Goal: Task Accomplishment & Management: Complete application form

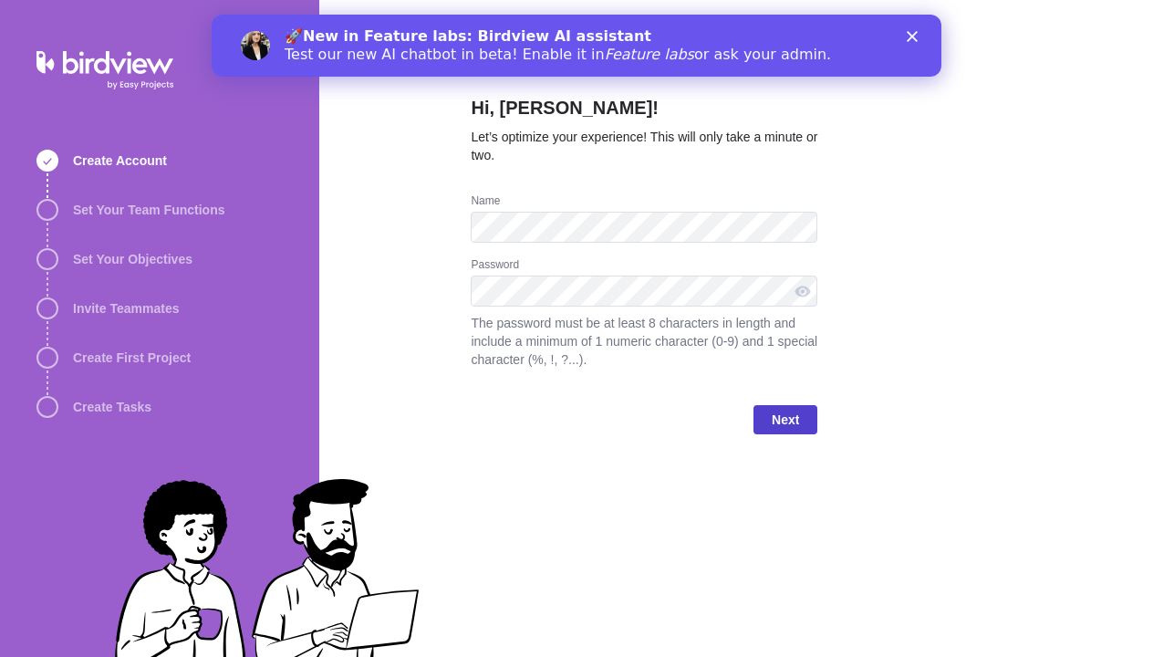
click at [775, 419] on span "Next" at bounding box center [784, 420] width 27 height 22
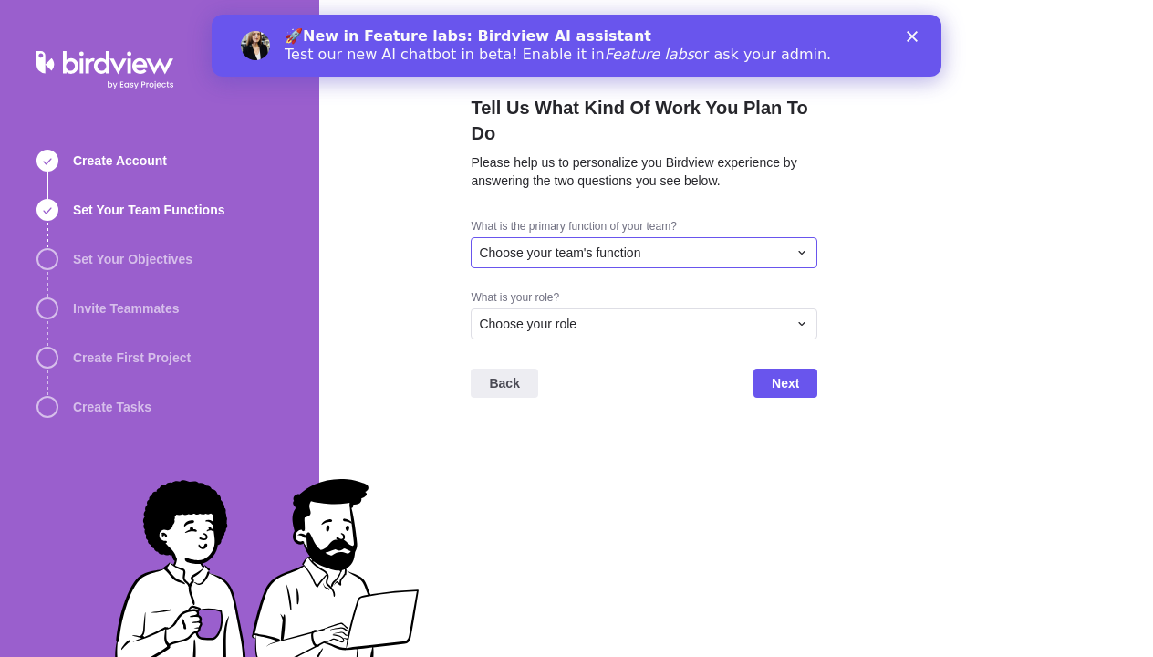
click at [792, 237] on div "Choose your team's function" at bounding box center [644, 252] width 347 height 31
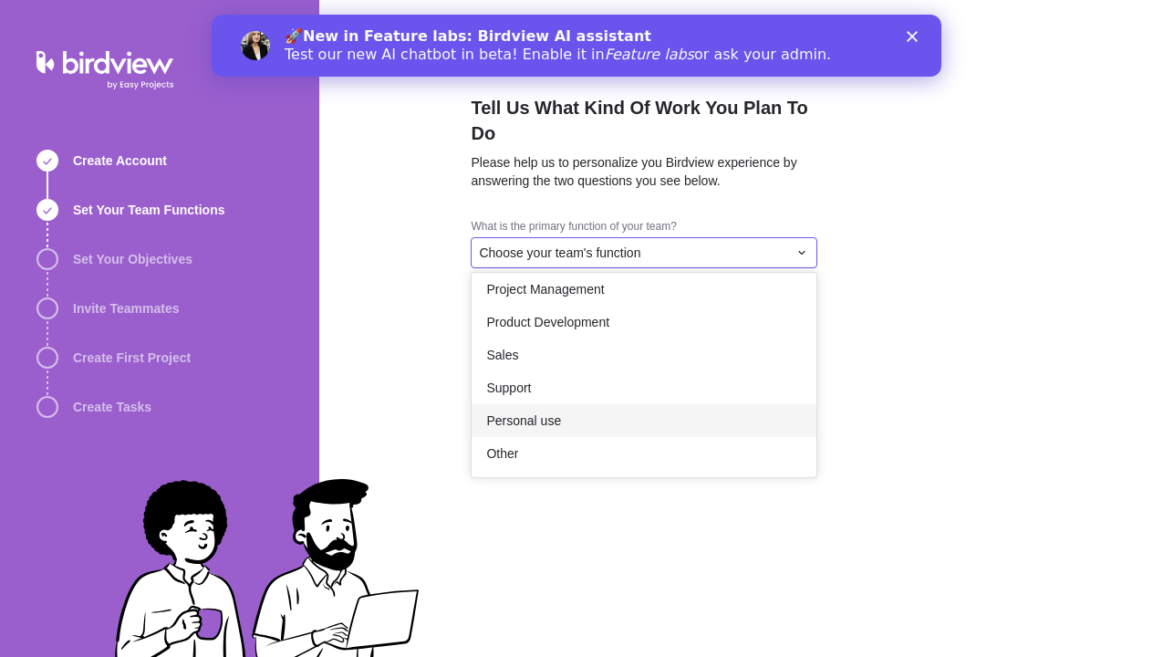
click at [733, 404] on div "Personal use" at bounding box center [643, 420] width 345 height 33
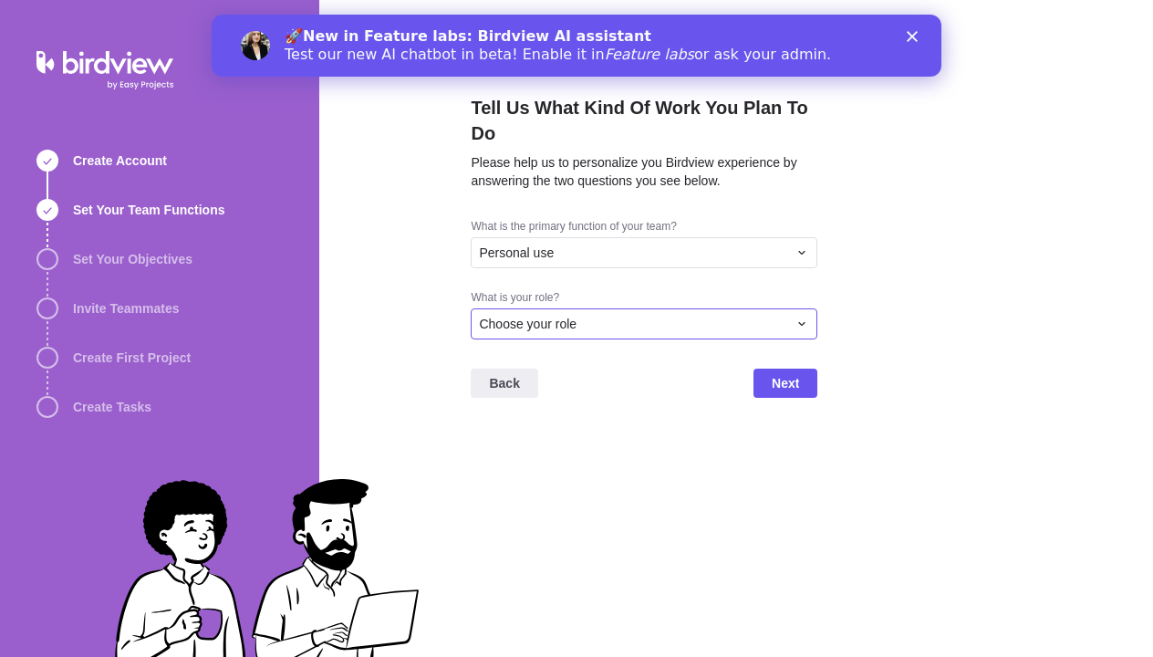
click at [678, 315] on div "Choose your role" at bounding box center [633, 324] width 308 height 18
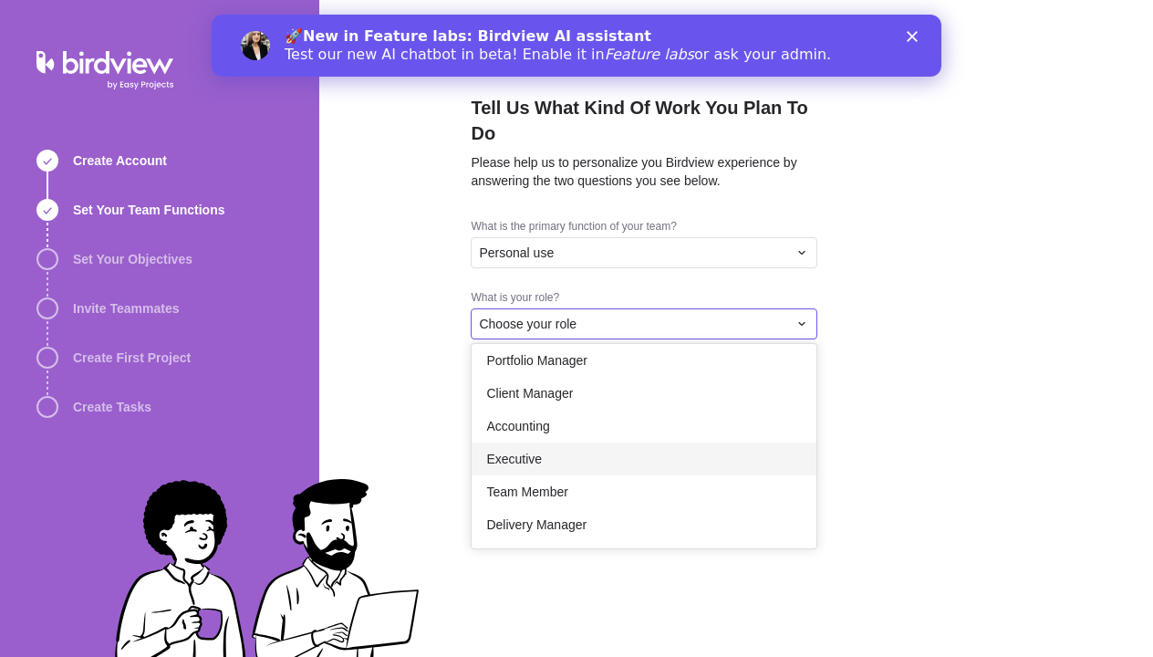
scroll to position [106, 0]
click at [708, 475] on div "Team Member" at bounding box center [643, 491] width 345 height 33
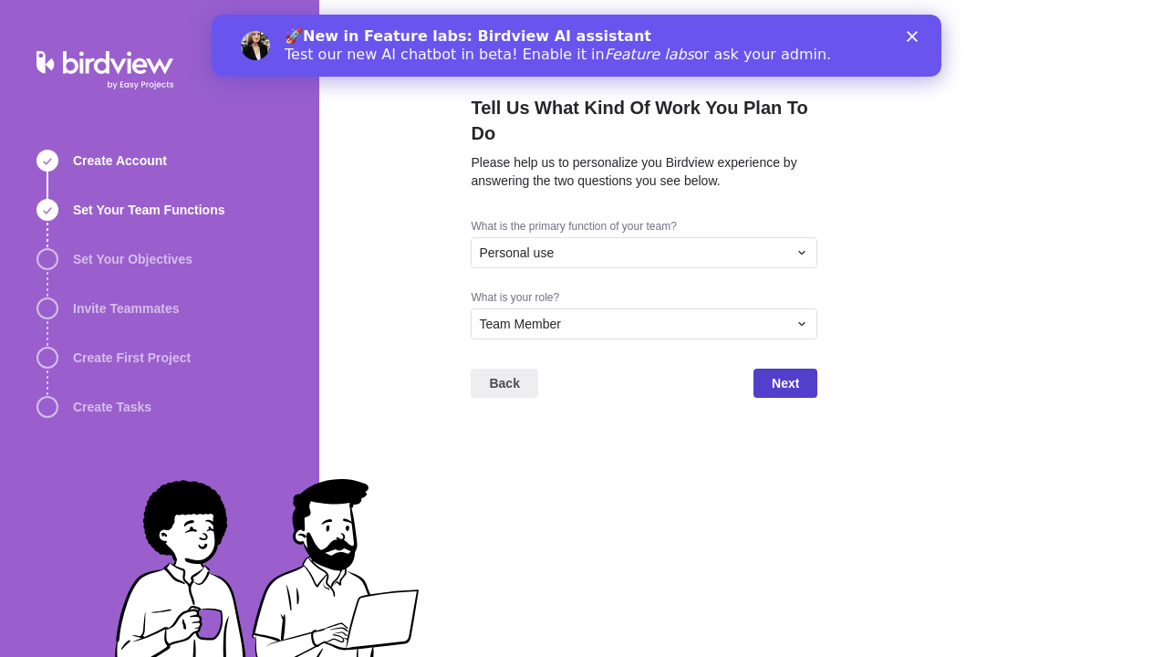
click at [798, 372] on span "Next" at bounding box center [784, 383] width 27 height 22
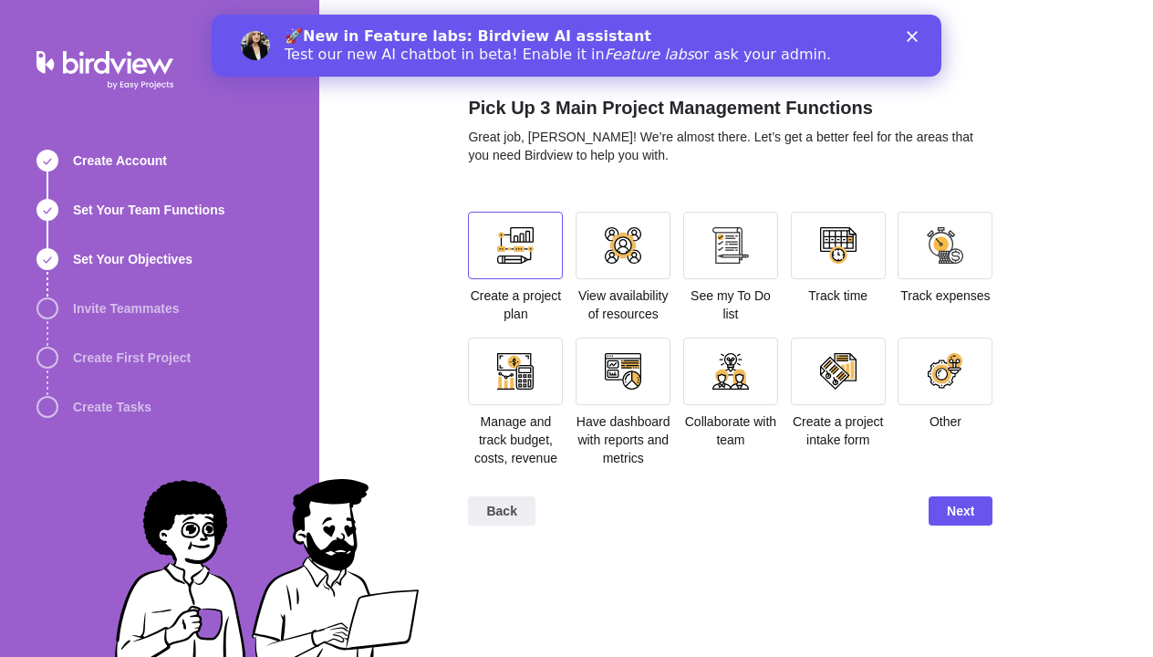
click at [496, 254] on div at bounding box center [515, 245] width 95 height 67
click at [956, 522] on span "Next" at bounding box center [960, 511] width 27 height 22
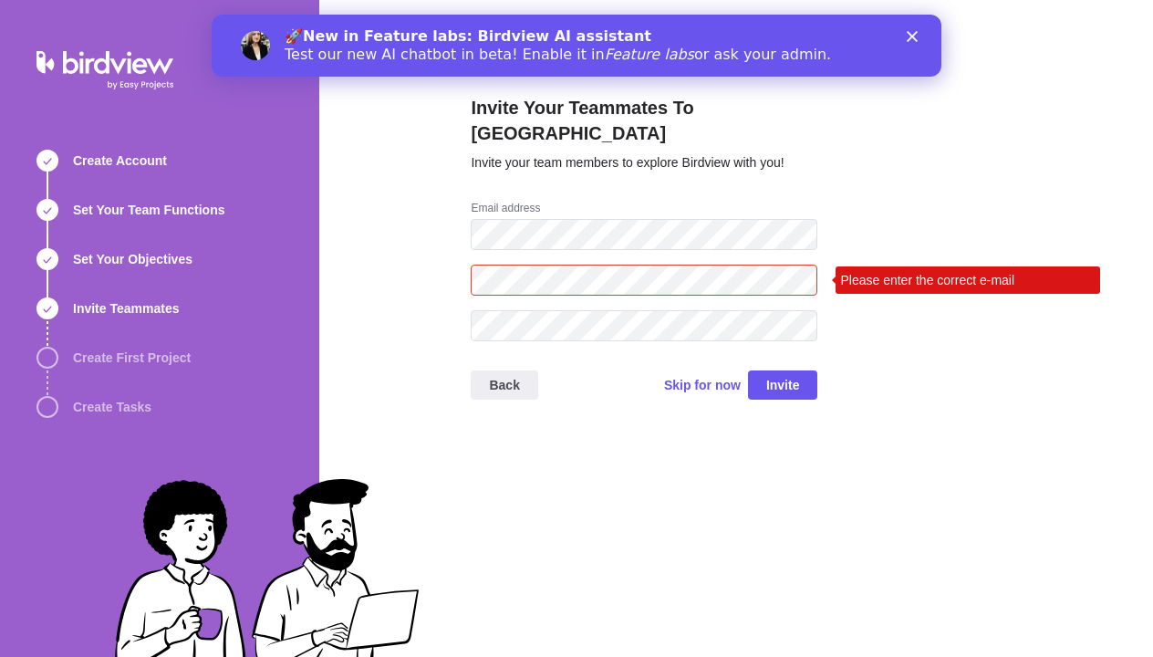
click at [138, 222] on div "Create Account Set Your Team Functions Set Your Objectives Invite Teammates Cre…" at bounding box center [576, 328] width 1153 height 657
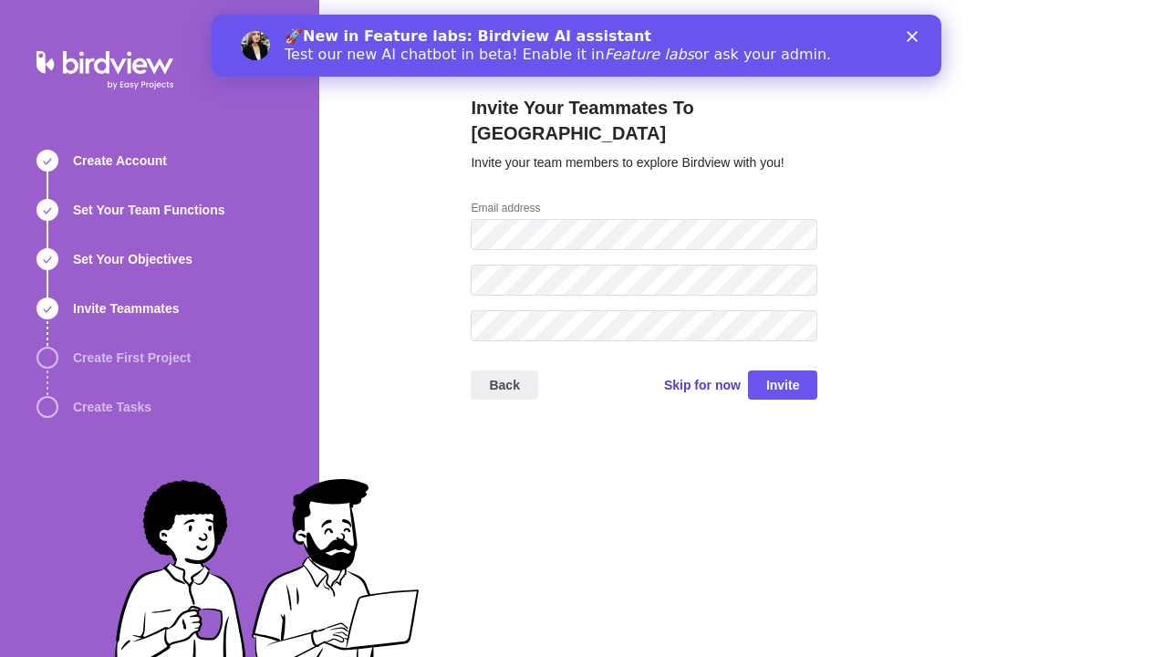
click at [701, 376] on span "Skip for now" at bounding box center [702, 385] width 77 height 18
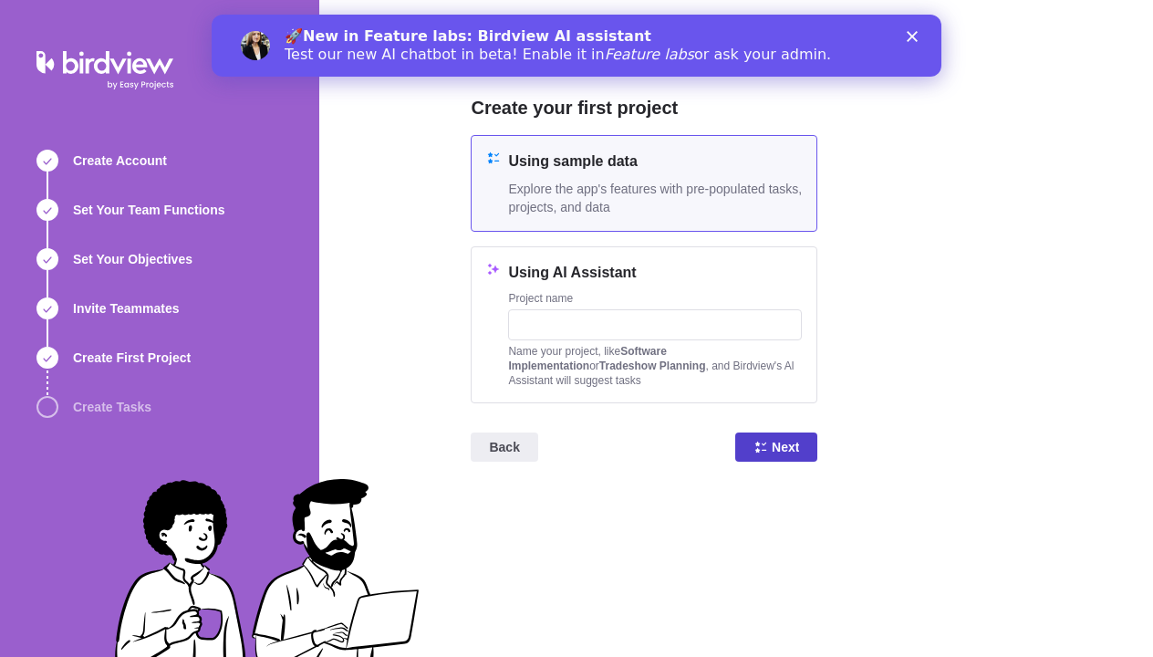
click at [787, 447] on span "Next" at bounding box center [784, 447] width 27 height 22
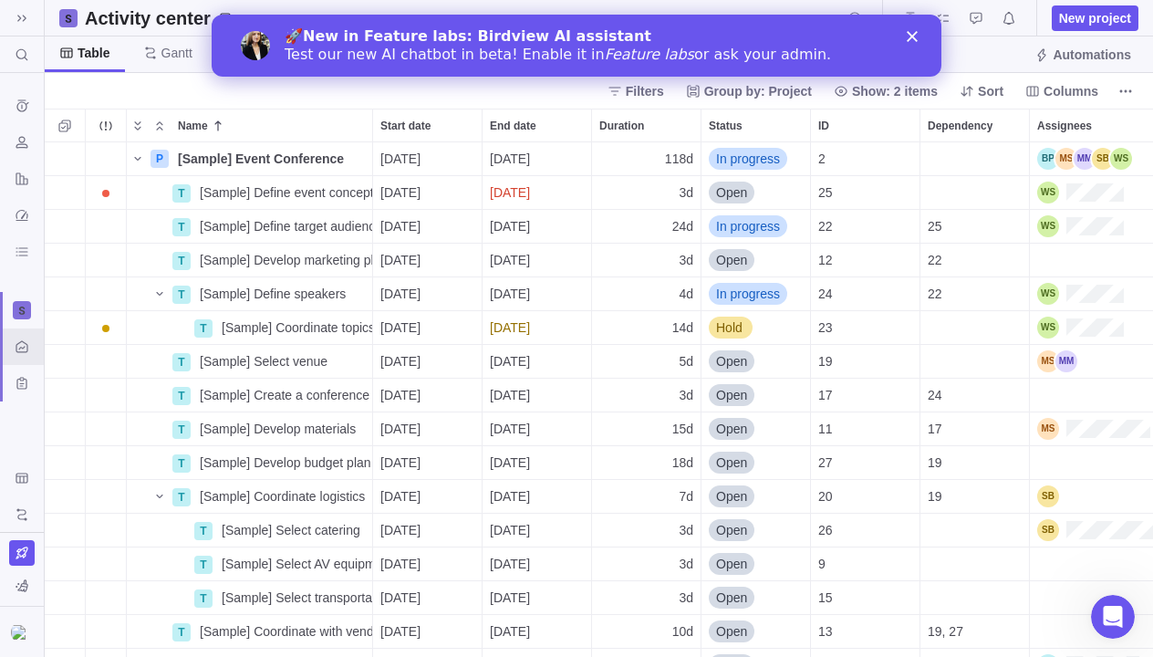
scroll to position [514, 1108]
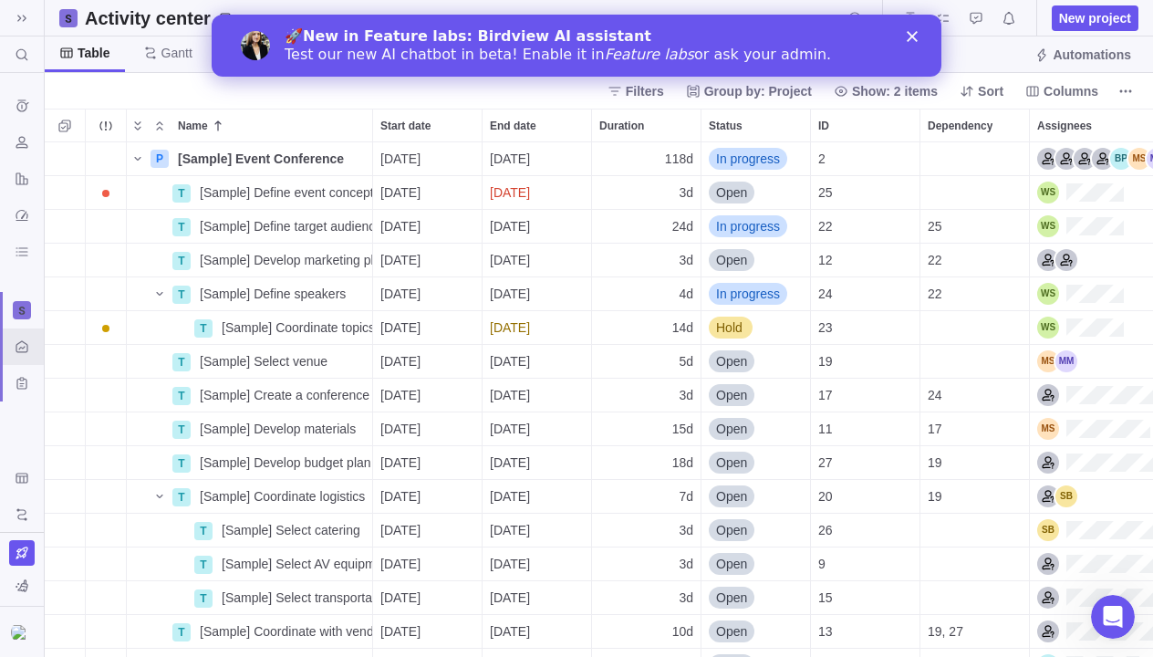
click at [909, 37] on icon "Close" at bounding box center [911, 36] width 11 height 11
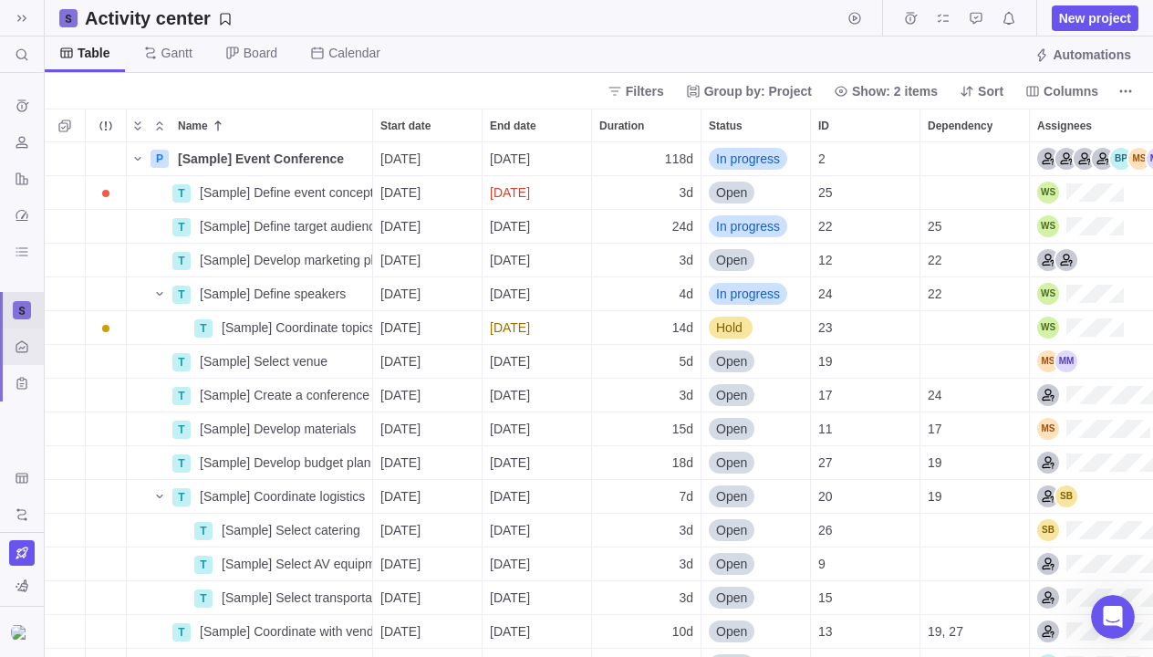
click at [24, 307] on icon at bounding box center [22, 310] width 6 height 8
click at [88, 389] on span "New space" at bounding box center [78, 387] width 66 height 18
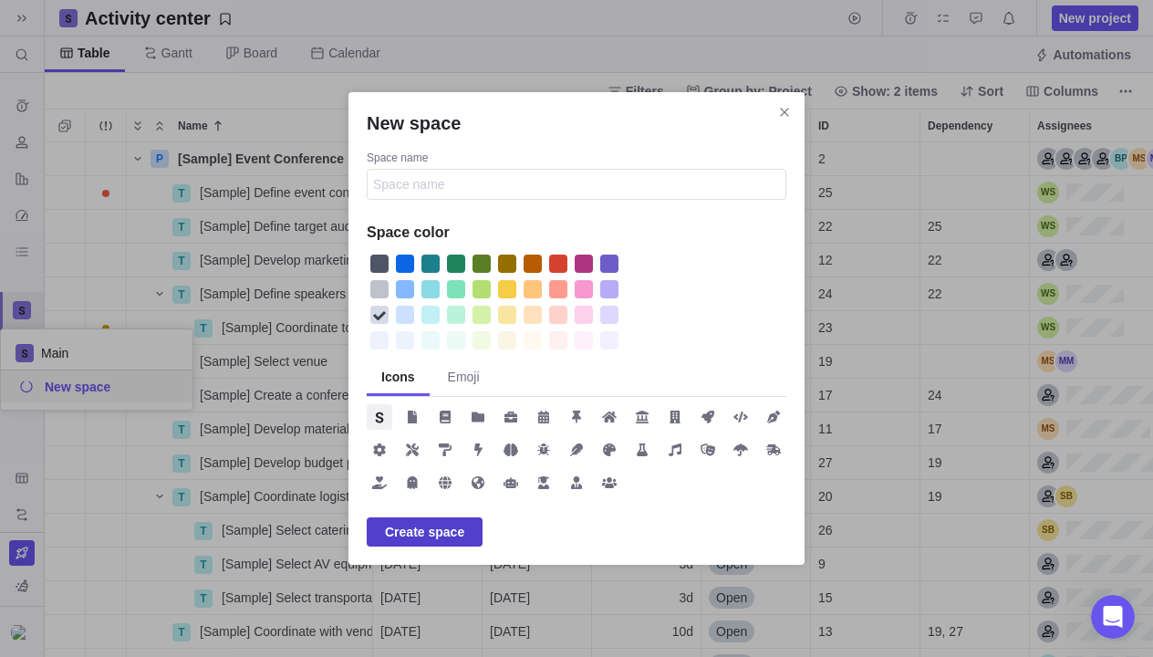
click at [428, 525] on span "Create space" at bounding box center [424, 532] width 79 height 22
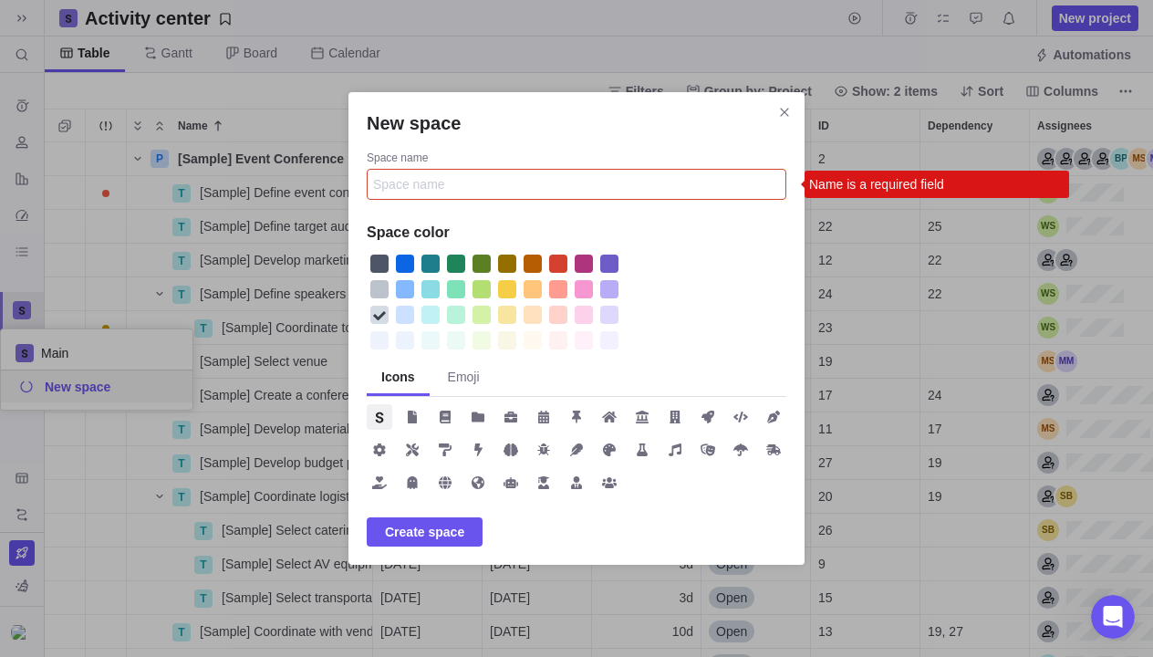
click at [449, 182] on input "Space name" at bounding box center [576, 184] width 419 height 31
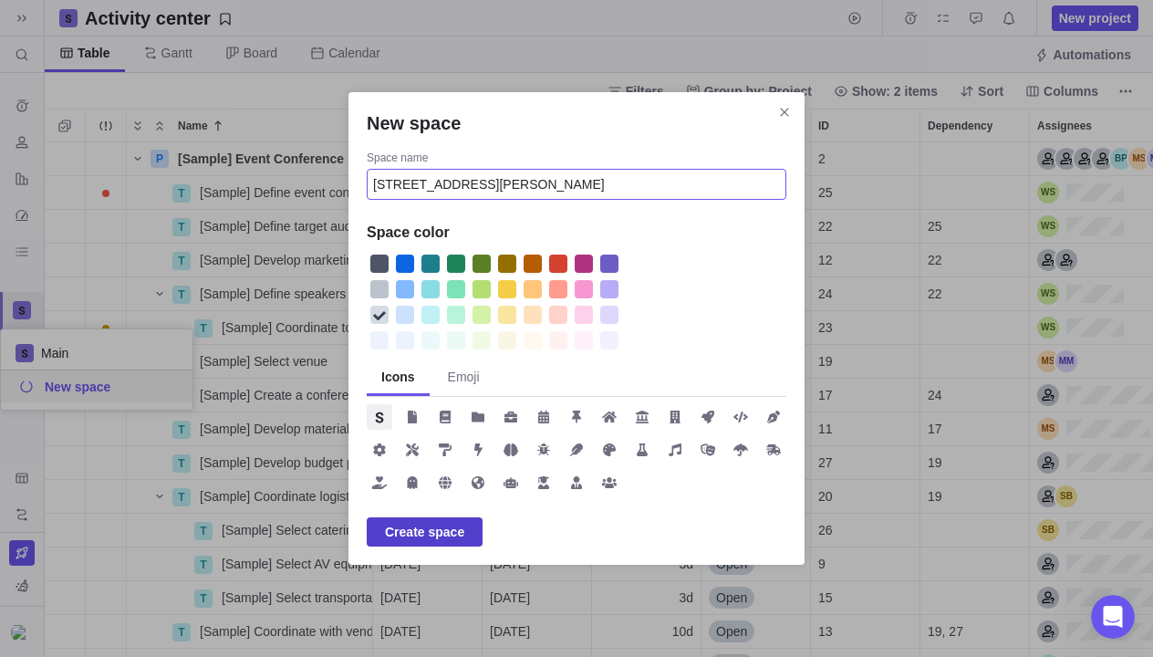
type input "[STREET_ADDRESS][PERSON_NAME]"
click at [435, 528] on span "Create space" at bounding box center [424, 532] width 79 height 22
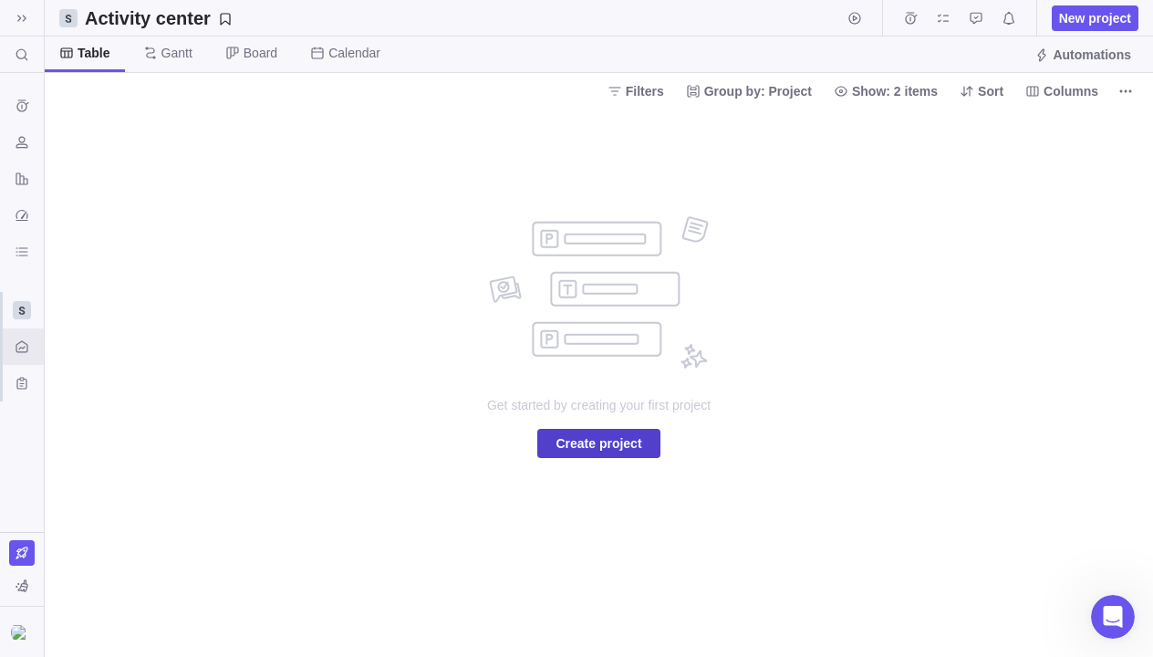
click at [588, 431] on span "Create project" at bounding box center [598, 443] width 122 height 29
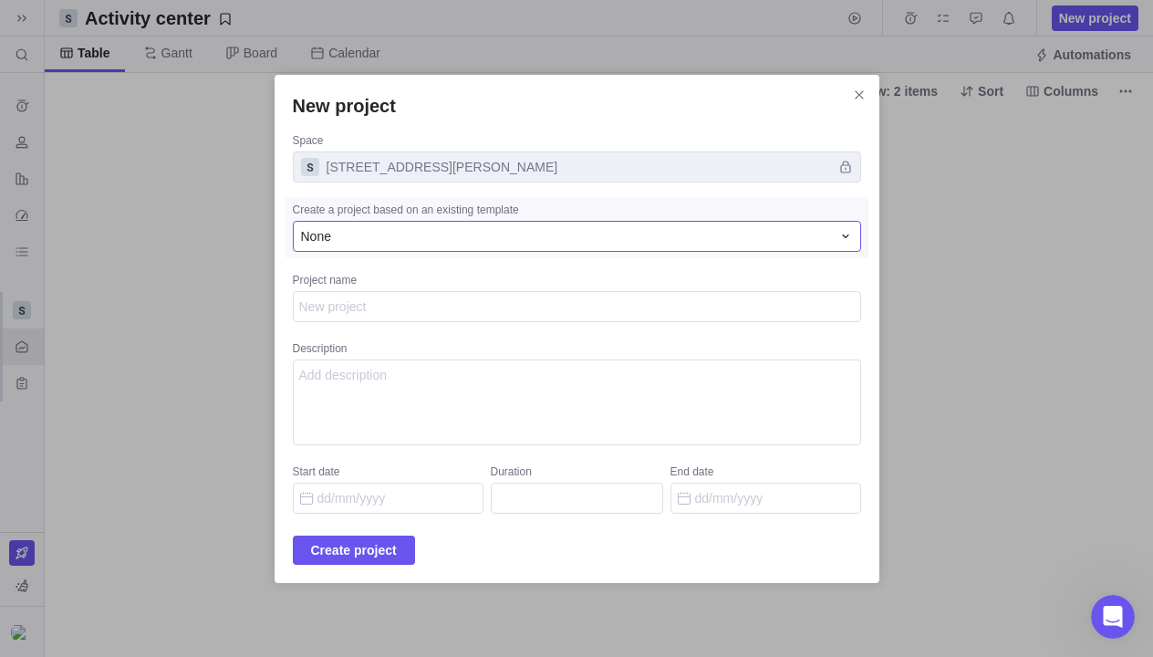
click at [668, 240] on div "None" at bounding box center [566, 236] width 530 height 18
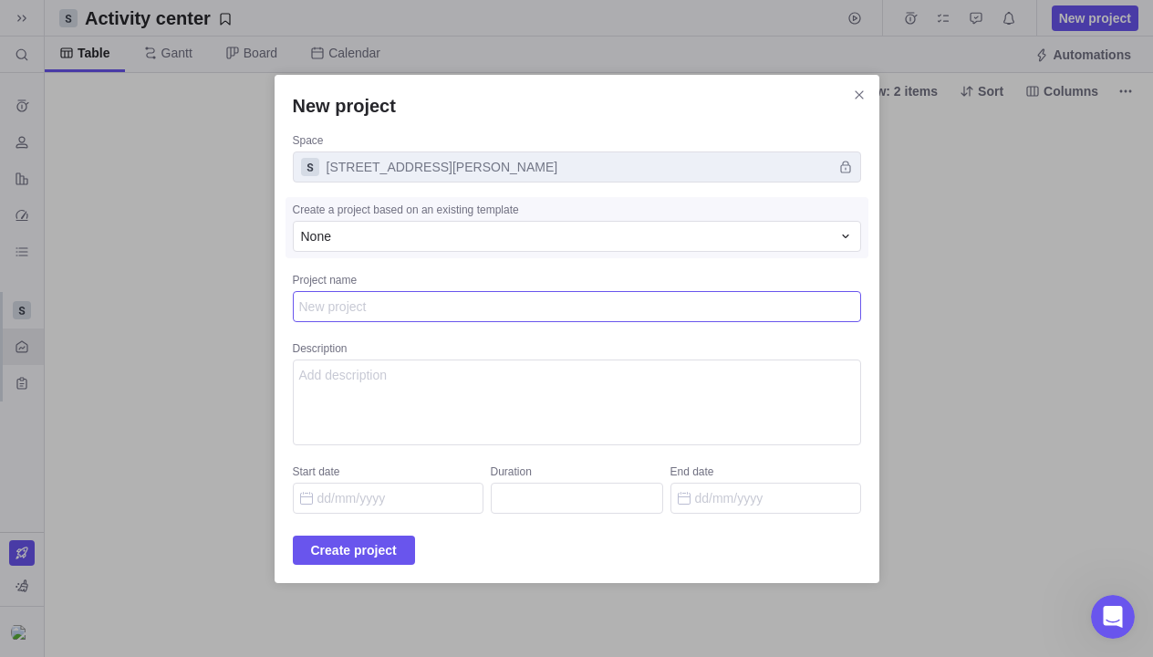
click at [424, 315] on textarea "Project name" at bounding box center [577, 306] width 568 height 31
type textarea "x"
type textarea "S"
type textarea "x"
type textarea "Si"
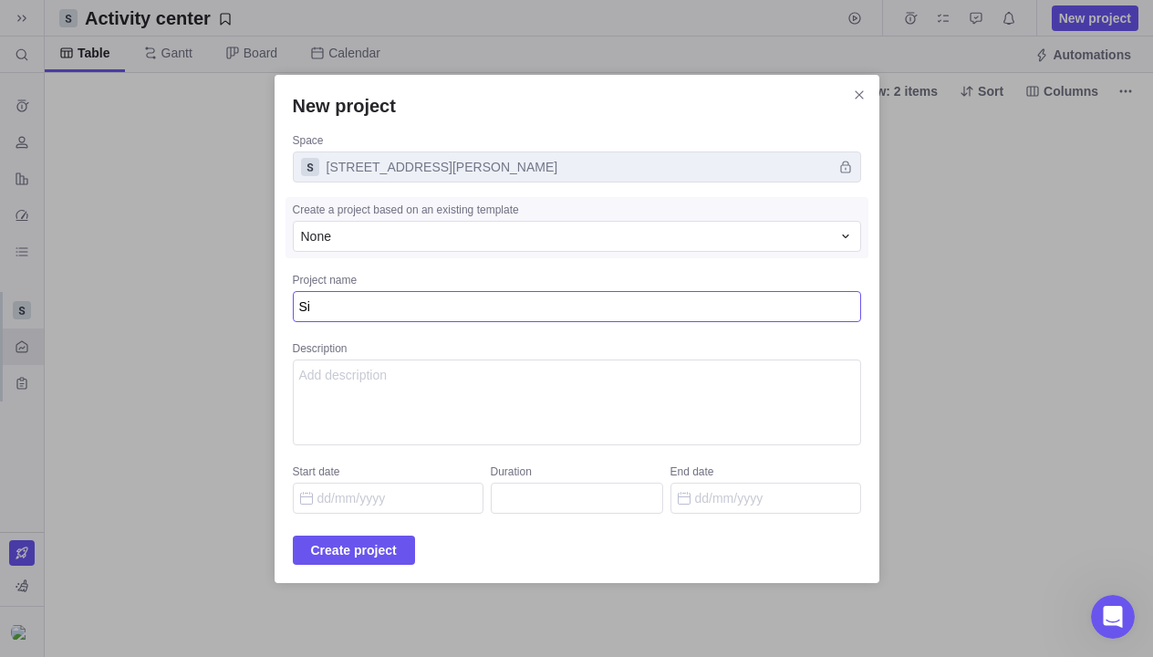
type textarea "x"
type textarea "Sit"
type textarea "x"
type textarea "Site"
type textarea "x"
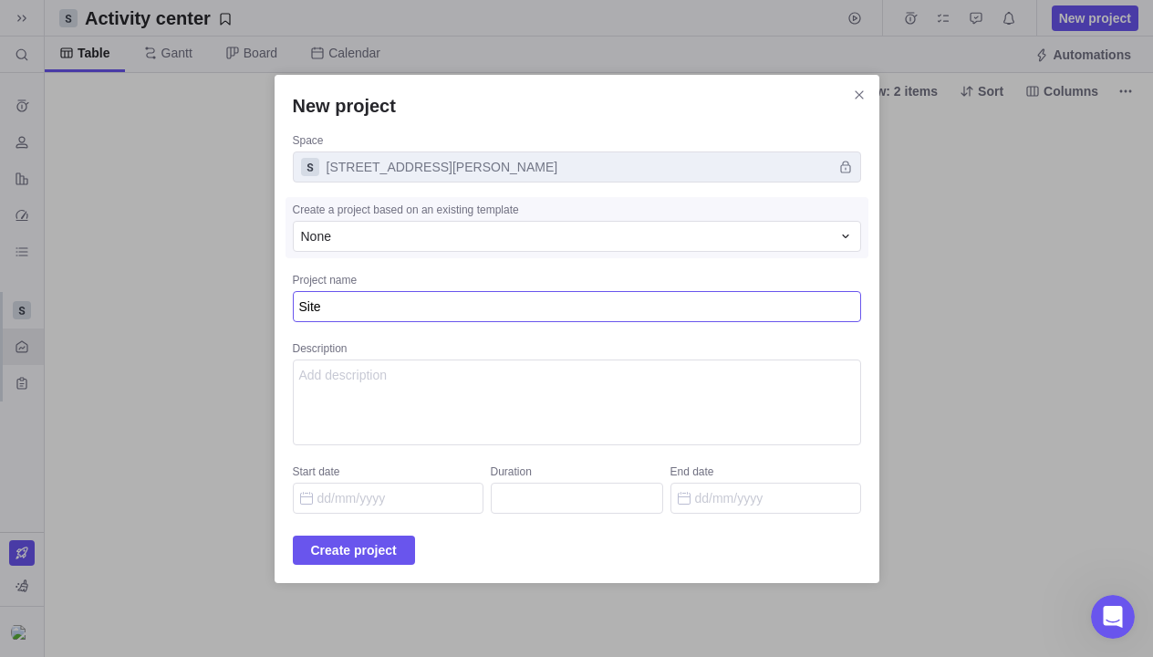
type textarea "Site"
type textarea "x"
type textarea "Site P"
type textarea "x"
type textarea "Site Pa"
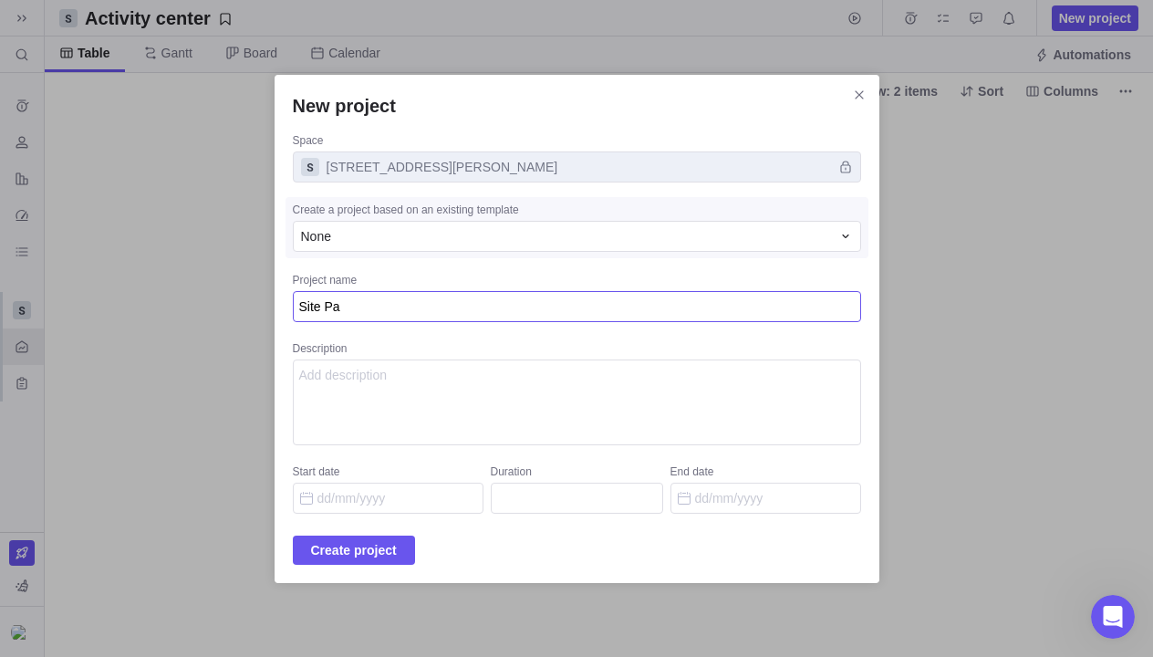
type textarea "x"
type textarea "Site P"
type textarea "x"
type textarea "Site Pl"
type textarea "x"
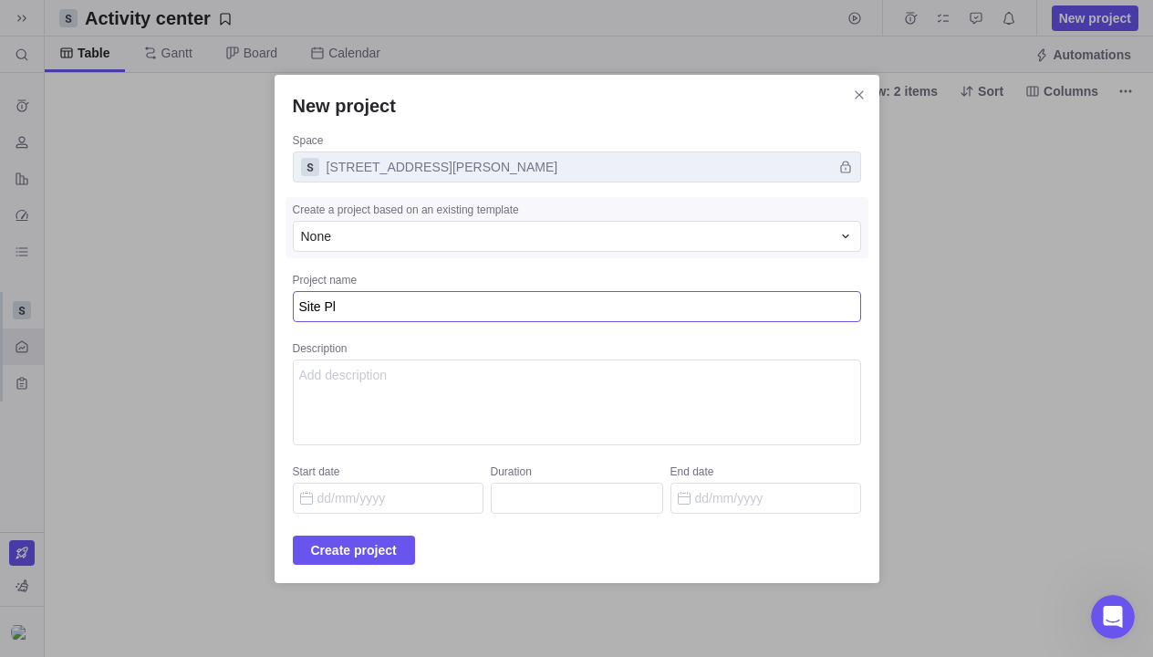
type textarea "Site Pla"
type textarea "x"
type textarea "Site Plan"
type textarea "x"
type textarea "Site Plan"
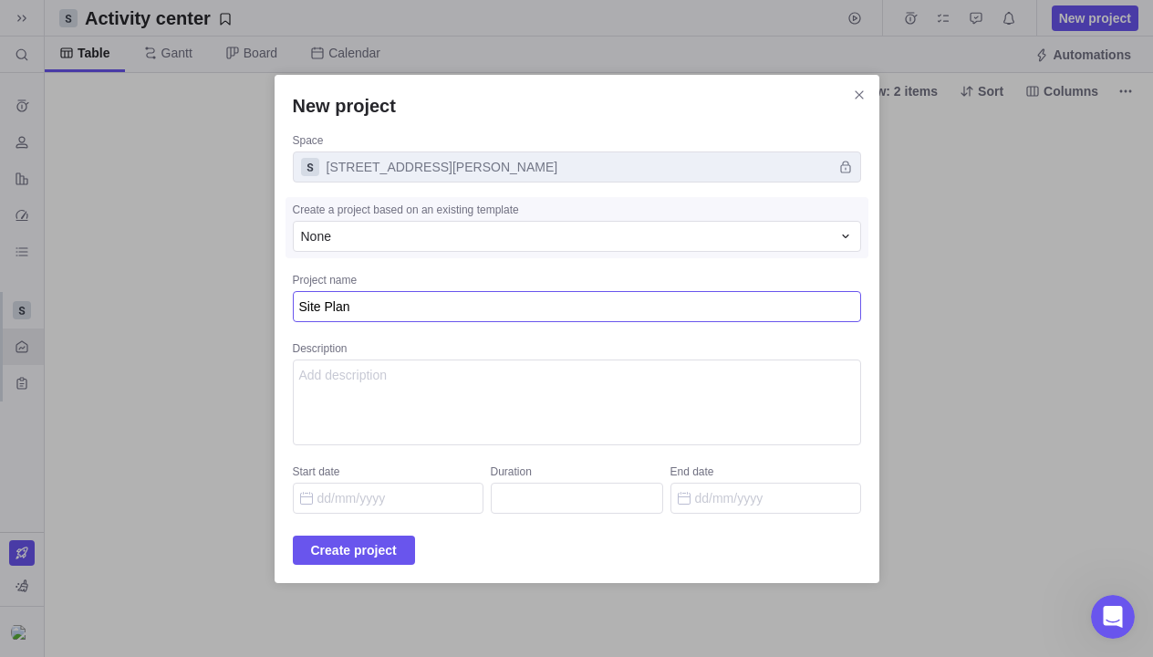
type textarea "x"
type textarea "Site Plan f"
type textarea "x"
type textarea "Site Plan fo"
type textarea "x"
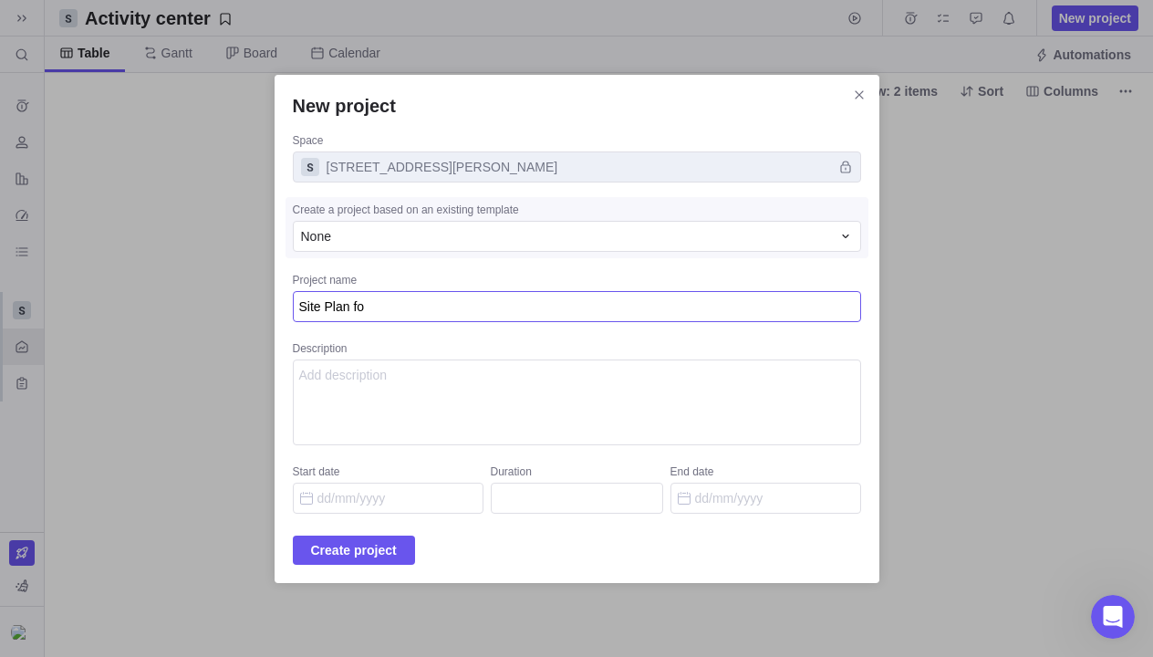
type textarea "Site Plan for"
type textarea "x"
type textarea "Site Plan for"
type textarea "x"
type textarea "Site Plan for C"
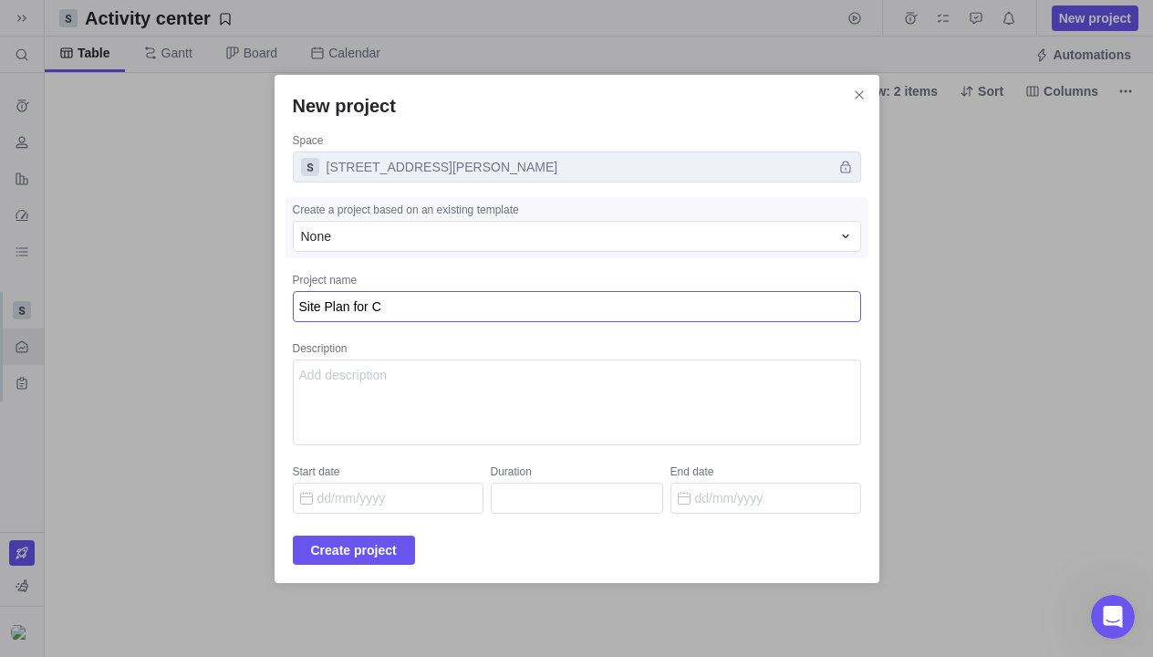
type textarea "x"
type textarea "Site Plan for Co"
type textarea "x"
type textarea "Site Plan for Cot"
type textarea "x"
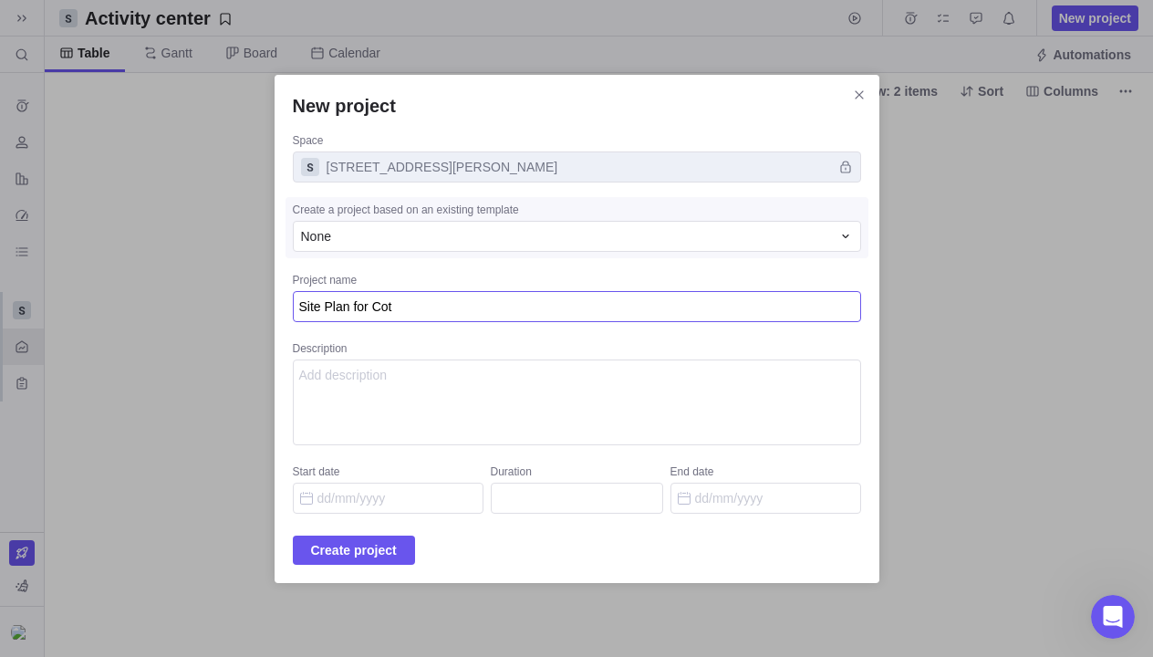
type textarea "Site Plan for Cott"
type textarea "x"
type textarea "Site Plan for Cotta"
type textarea "x"
type textarea "Site Plan for Cottag"
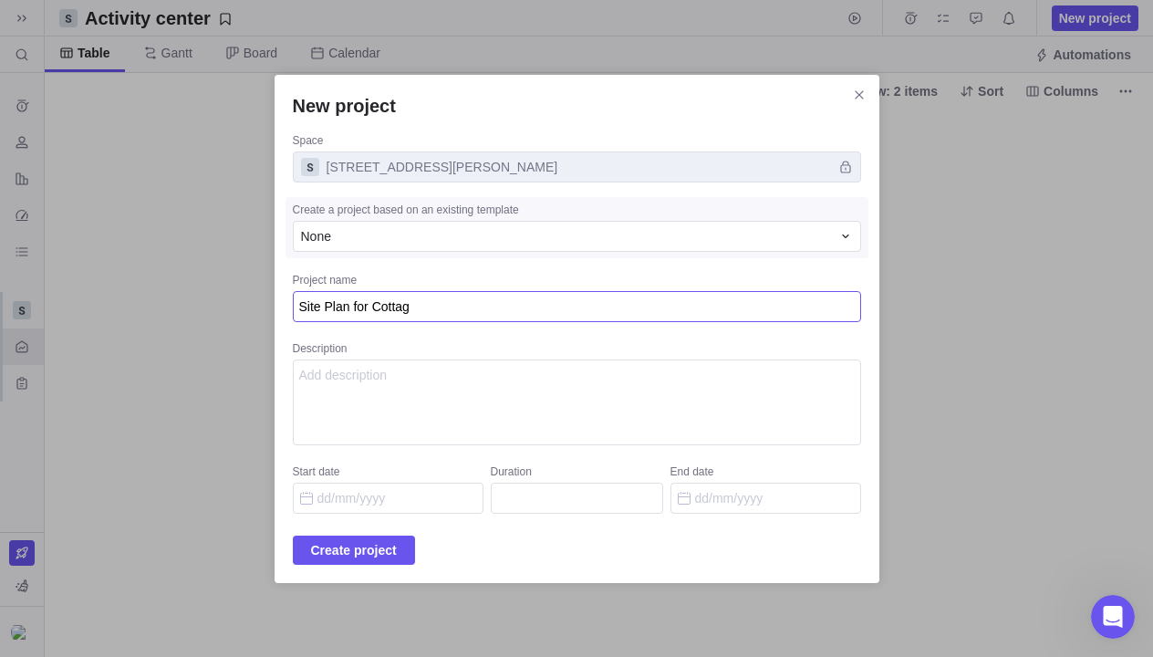
type textarea "x"
type textarea "Site Plan for Cottage"
click at [381, 495] on input "Start date" at bounding box center [388, 497] width 191 height 31
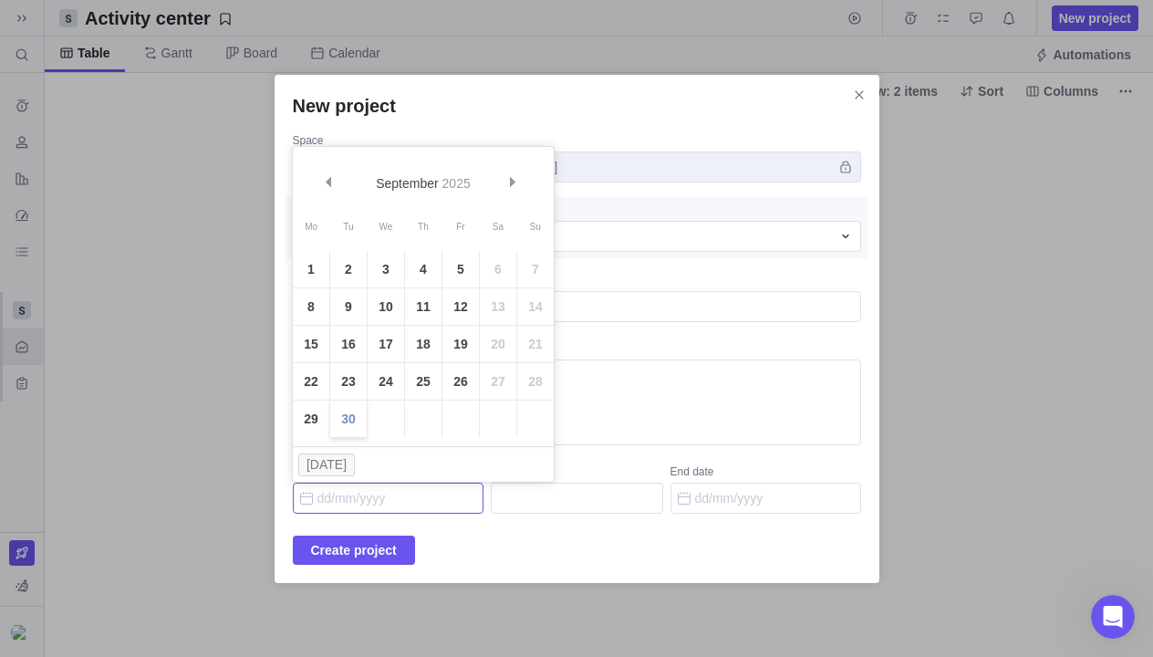
click at [347, 419] on link "30" at bounding box center [348, 418] width 36 height 36
type input "[DATE]"
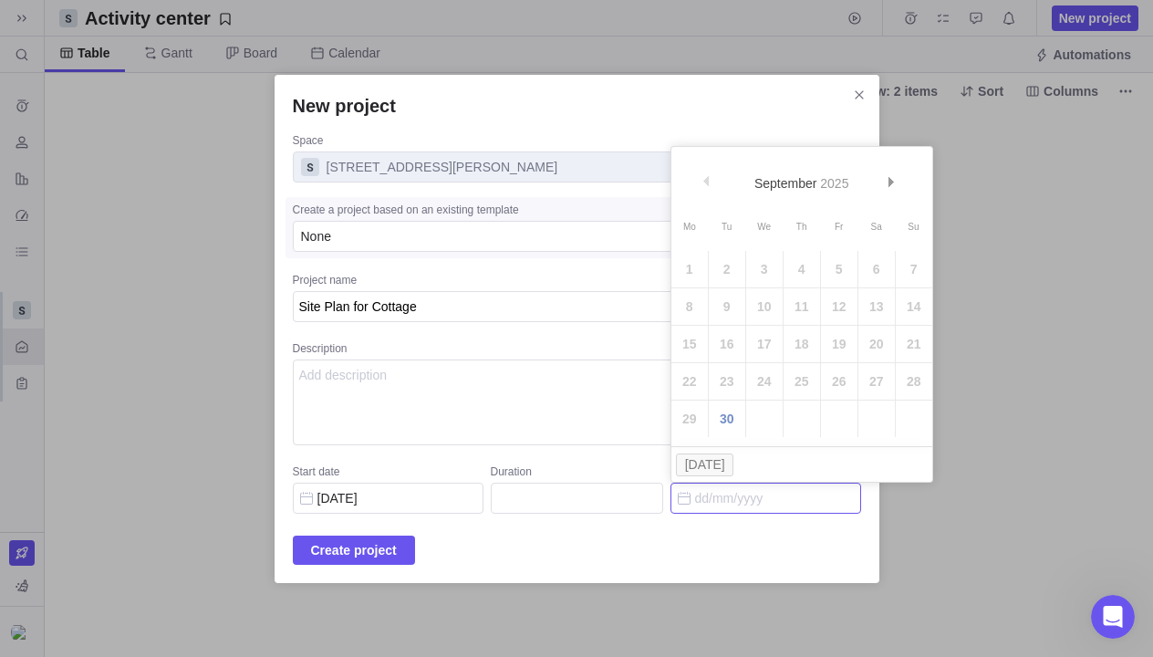
click at [725, 496] on input "End date" at bounding box center [765, 497] width 191 height 31
click at [889, 183] on span "Next" at bounding box center [891, 182] width 10 height 10
click at [838, 350] on link "17" at bounding box center [839, 344] width 36 height 36
type input "14"
type input "[DATE]"
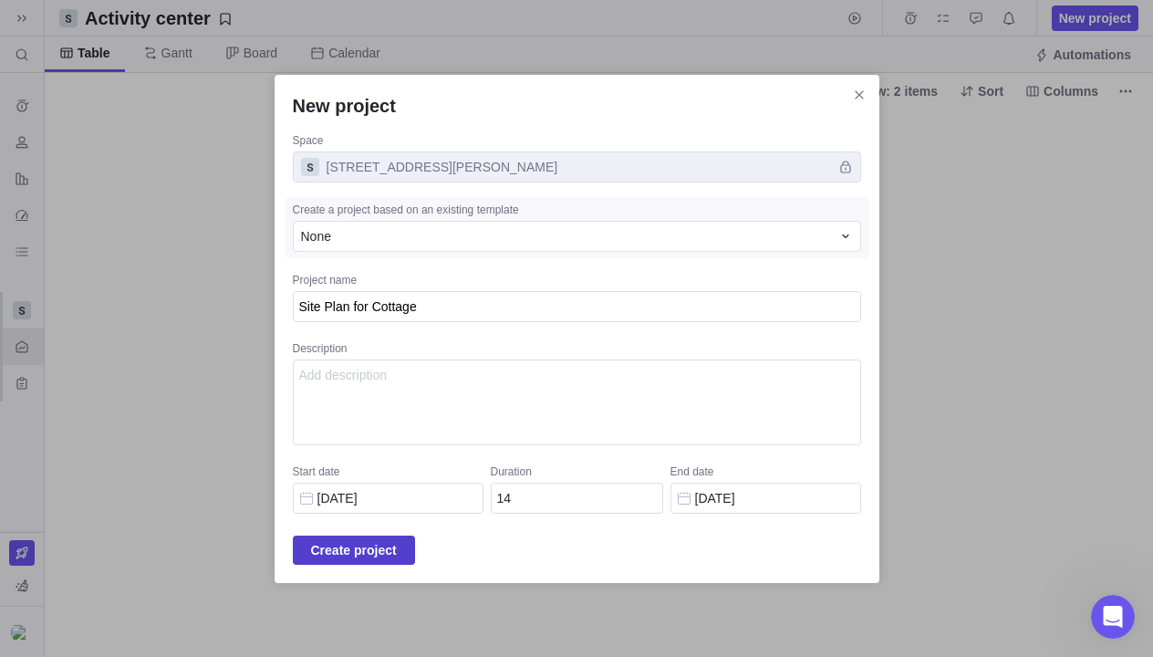
click at [357, 557] on span "Create project" at bounding box center [354, 550] width 86 height 22
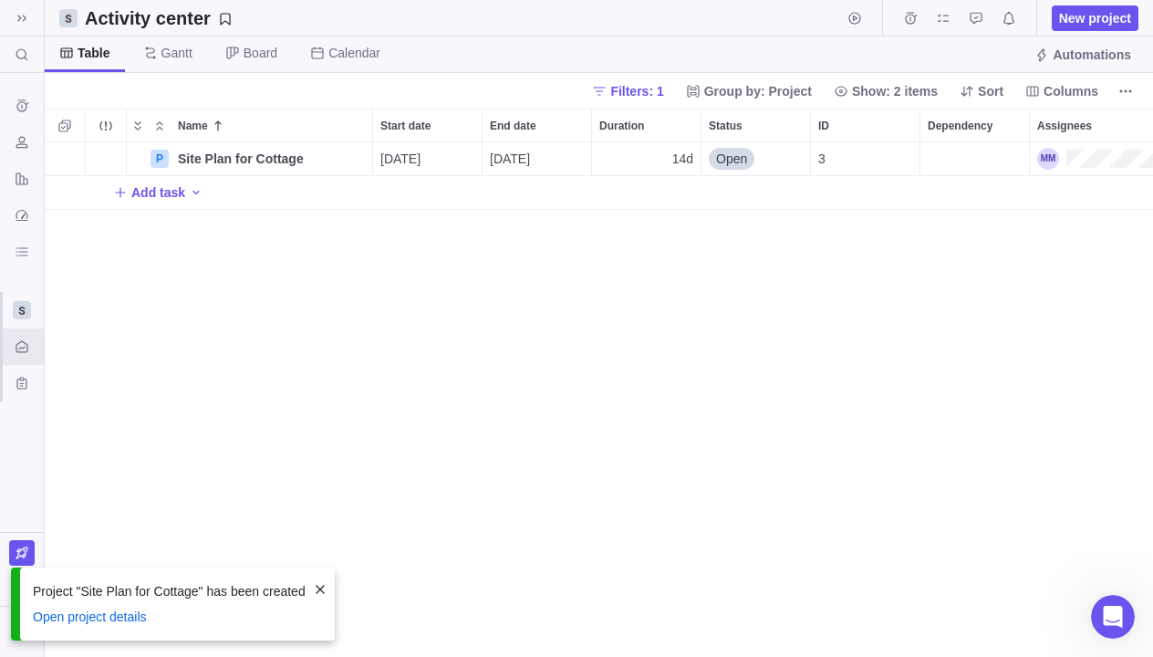
scroll to position [514, 1108]
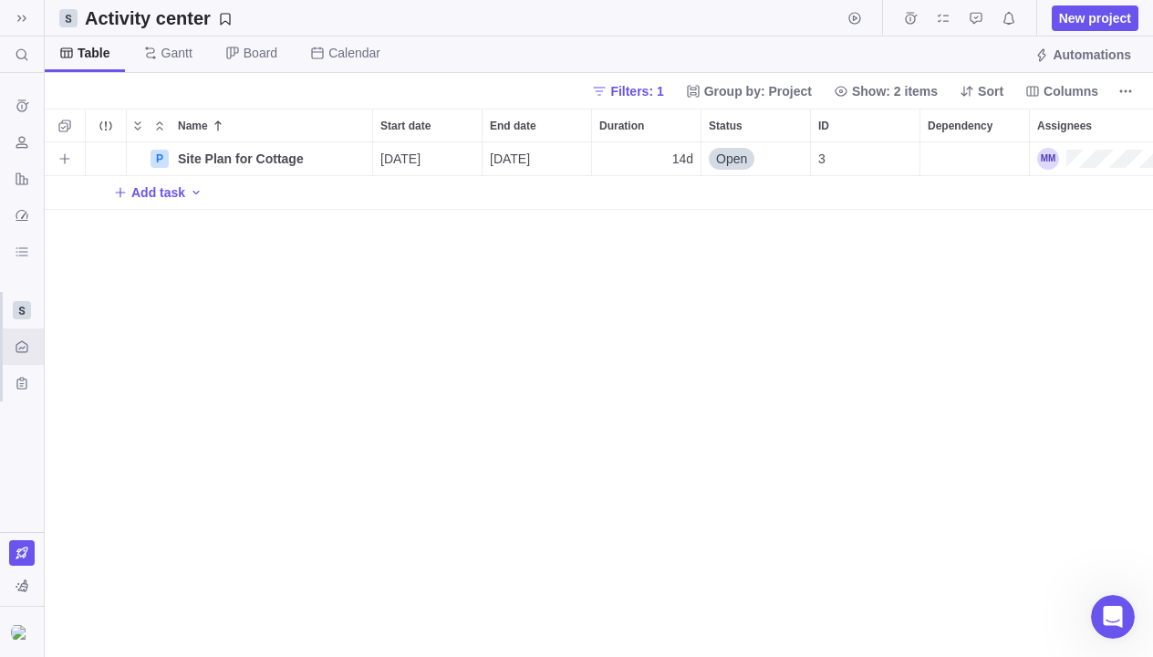
click at [731, 152] on span "Open" at bounding box center [731, 159] width 31 height 18
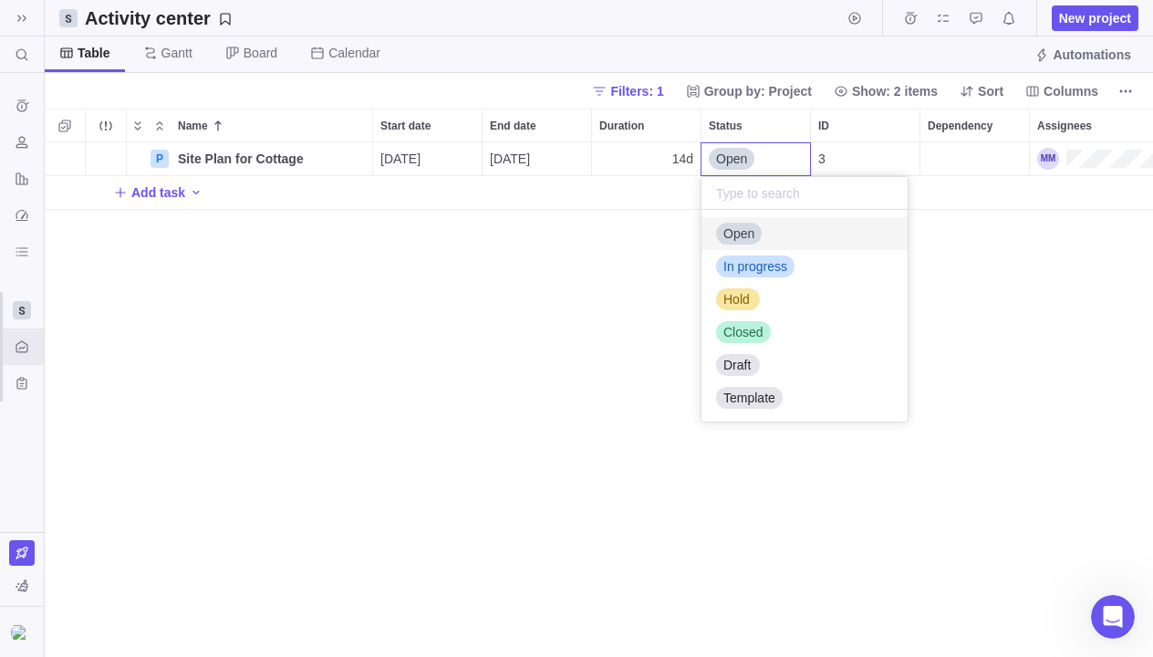
click at [731, 152] on span "Open" at bounding box center [731, 159] width 31 height 18
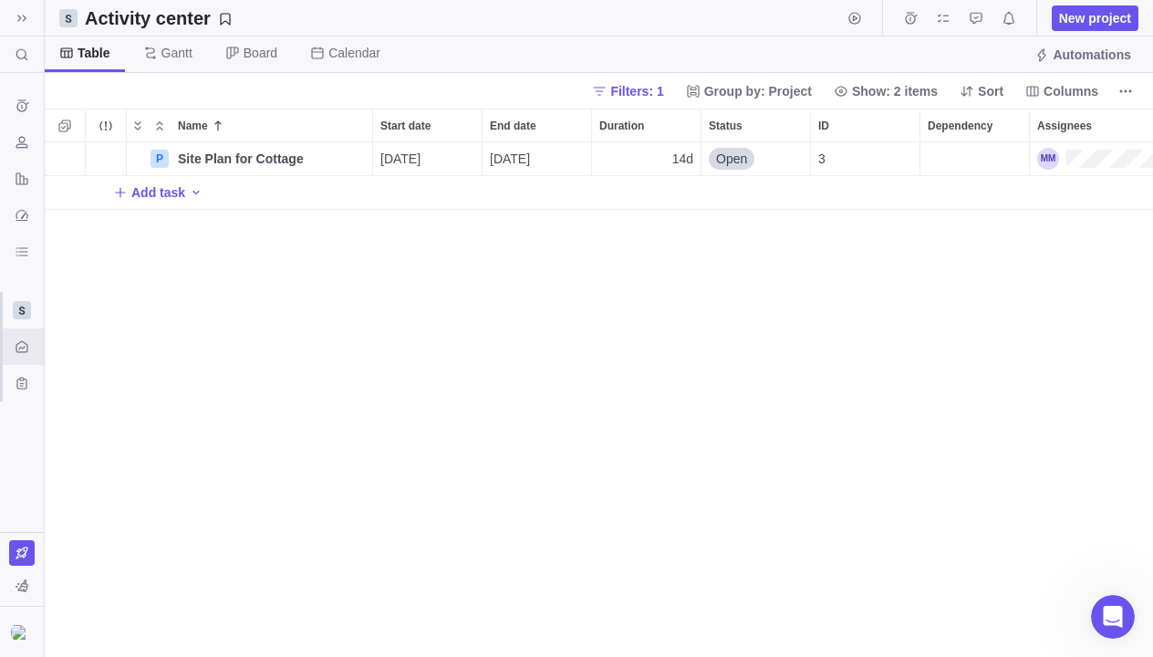
drag, startPoint x: 326, startPoint y: 256, endPoint x: 355, endPoint y: 465, distance: 210.9
click at [355, 465] on div "P Site Plan for Cottage Details [DATE] [DATE] 14d Open 3 Add task" at bounding box center [599, 399] width 1108 height 514
click at [237, 163] on span "Site Plan for Cottage" at bounding box center [241, 159] width 126 height 18
click at [253, 277] on div "P Site Plan for Cottage [DATE] [DATE] 14d Open 3 Add task" at bounding box center [599, 399] width 1108 height 514
click at [160, 163] on div "P" at bounding box center [159, 159] width 18 height 18
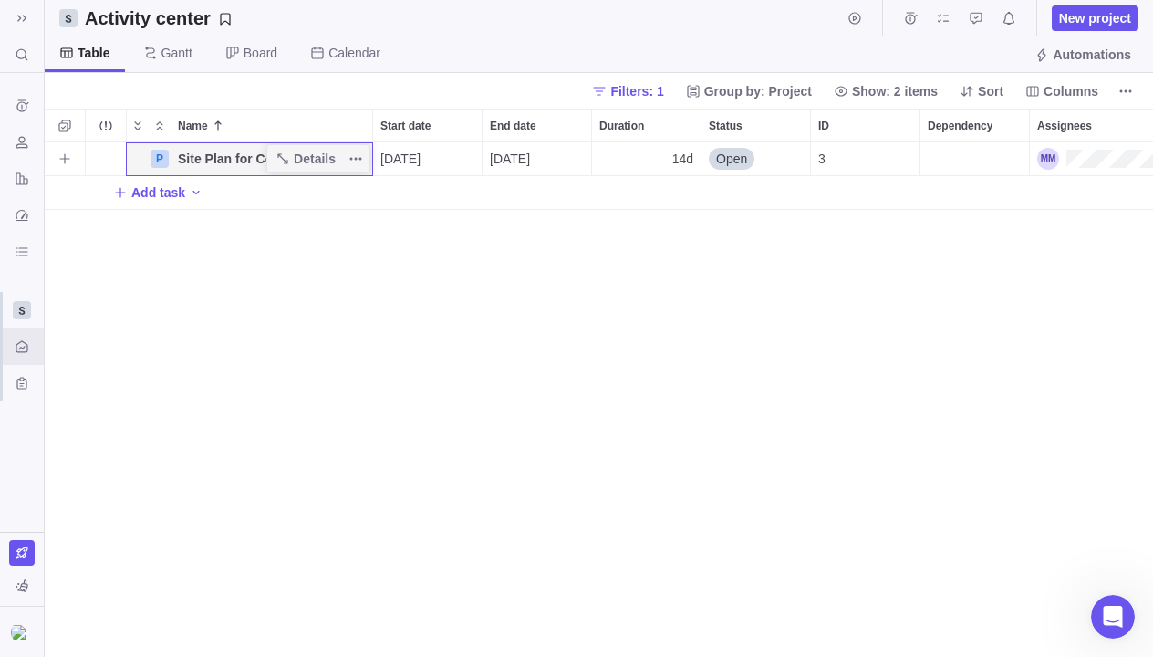
click at [160, 163] on div "P" at bounding box center [159, 159] width 18 height 18
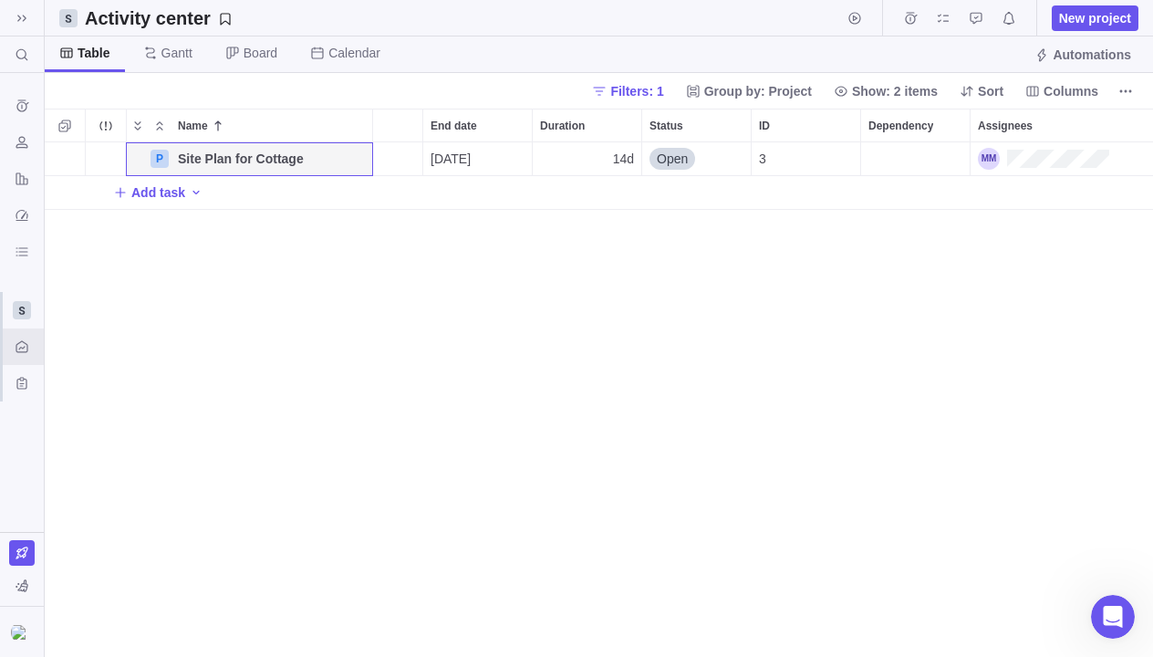
scroll to position [0, 59]
click at [177, 57] on span "Gantt" at bounding box center [176, 53] width 31 height 18
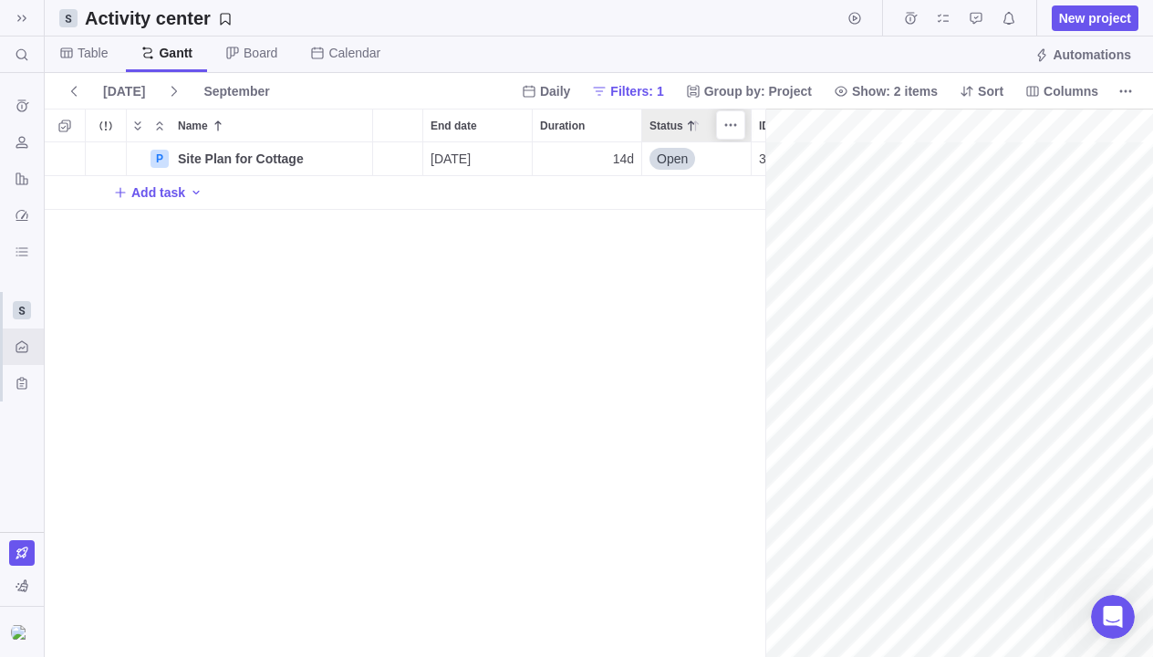
scroll to position [0, 129]
click at [151, 195] on span "Add task" at bounding box center [158, 192] width 54 height 18
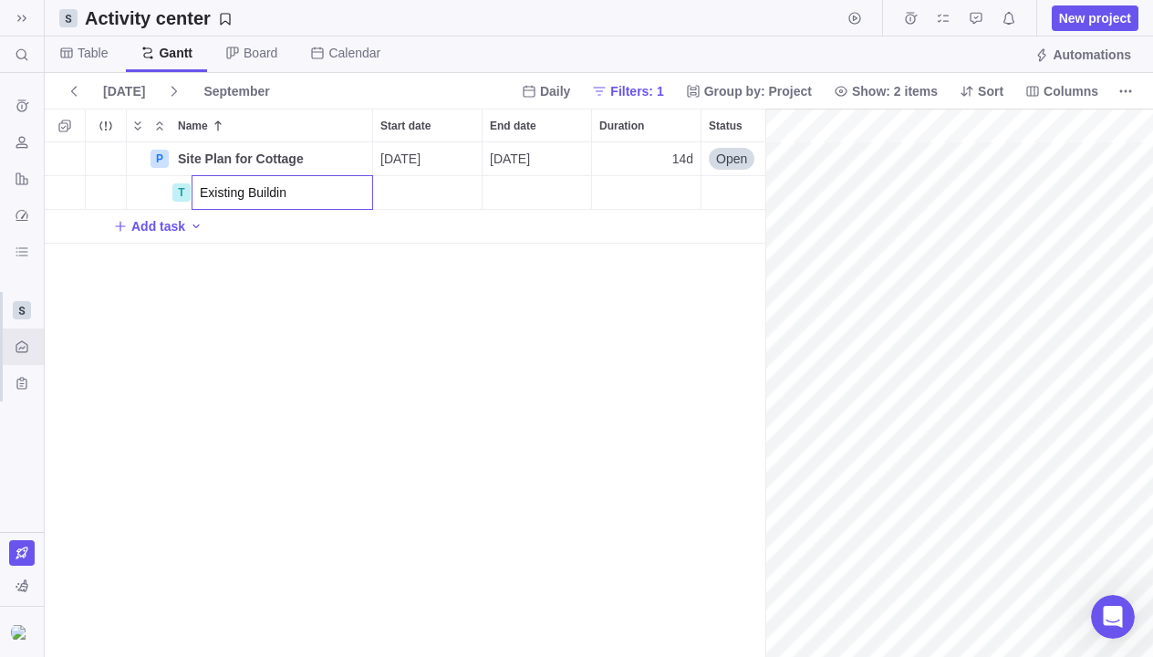
type input "Existing Building"
